Goal: Transaction & Acquisition: Purchase product/service

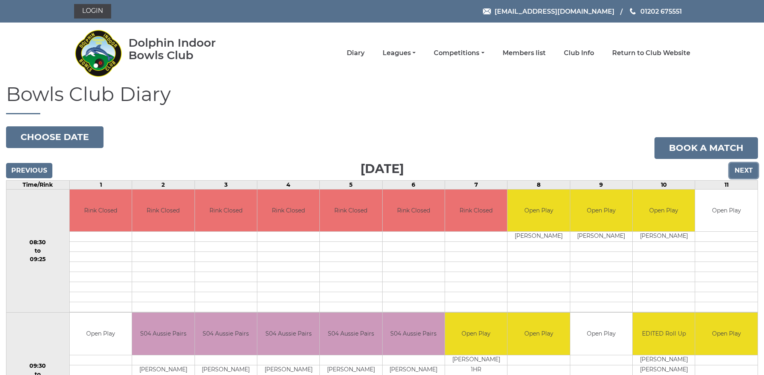
click at [747, 171] on input "Next" at bounding box center [743, 170] width 29 height 15
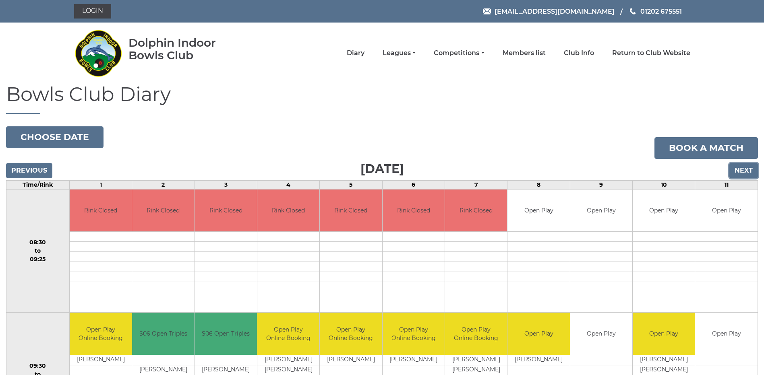
click at [742, 170] on input "Next" at bounding box center [743, 170] width 29 height 15
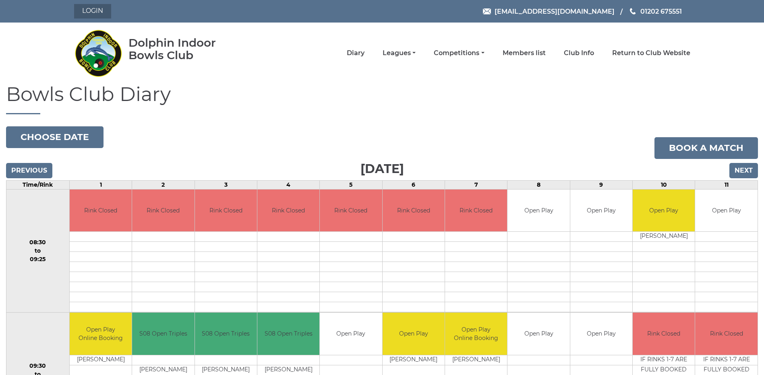
click at [90, 10] on link "Login" at bounding box center [92, 11] width 37 height 14
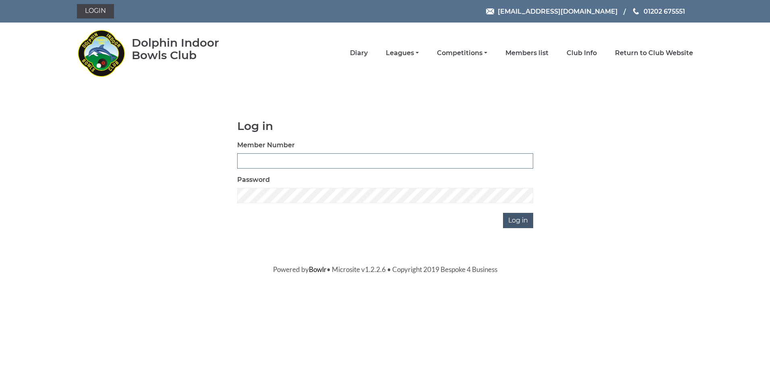
type input "2865"
click at [520, 220] on input "Log in" at bounding box center [518, 220] width 30 height 15
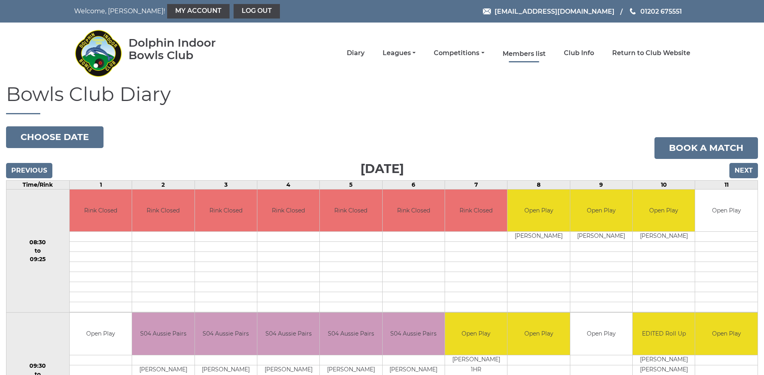
click at [525, 52] on link "Members list" at bounding box center [524, 54] width 43 height 9
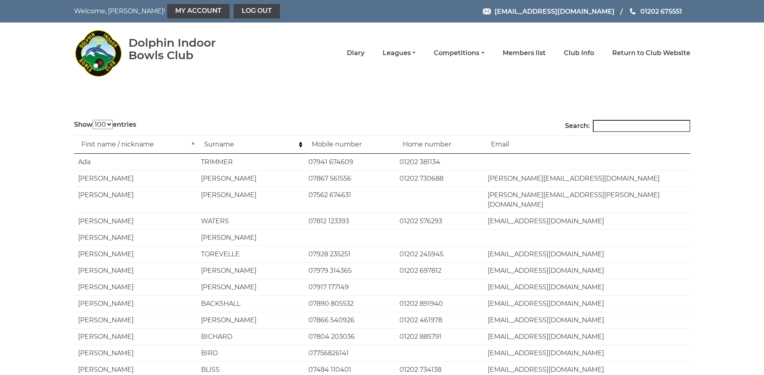
select select "100"
click at [622, 124] on input "Search:" at bounding box center [641, 126] width 97 height 12
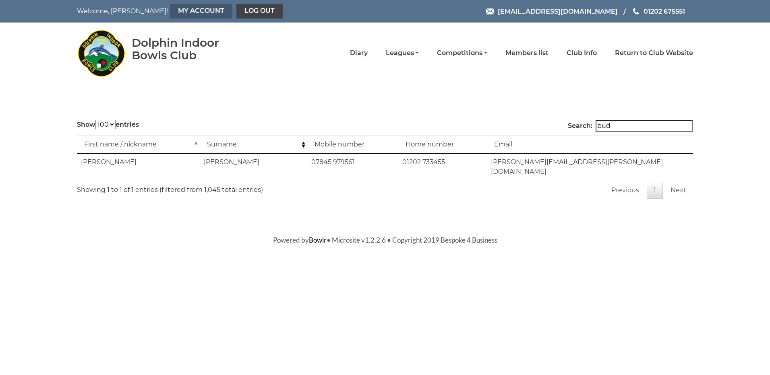
type input "bud"
click at [176, 11] on link "My Account" at bounding box center [201, 11] width 62 height 14
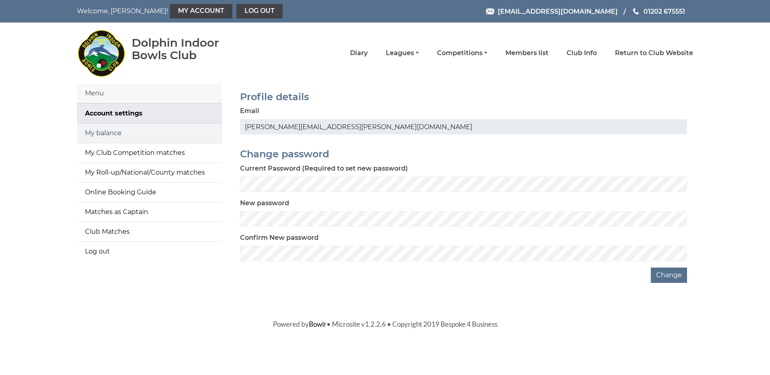
click at [112, 133] on link "My balance" at bounding box center [149, 133] width 145 height 19
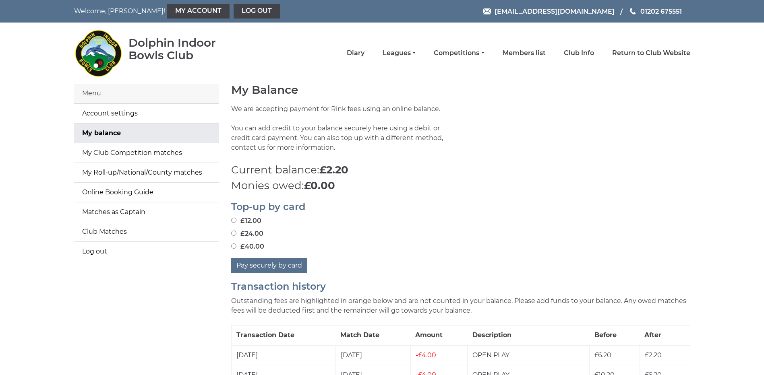
click at [234, 246] on input "£40.00" at bounding box center [233, 246] width 5 height 5
radio input "true"
click at [261, 266] on button "Pay securely by card" at bounding box center [269, 265] width 76 height 15
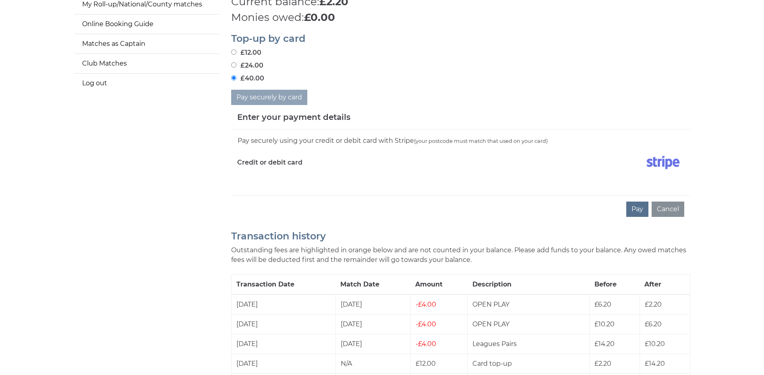
scroll to position [181, 0]
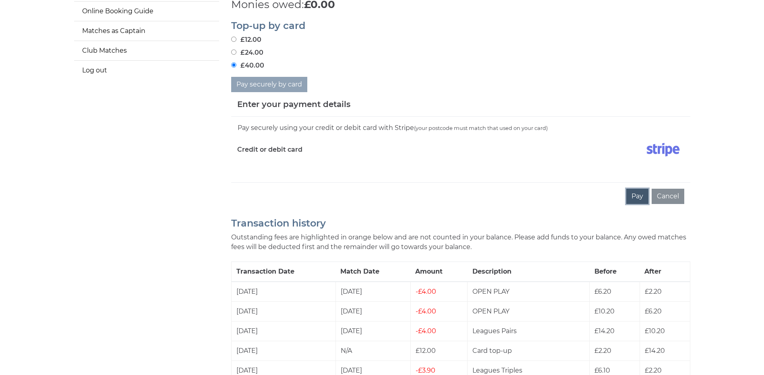
click at [641, 197] on button "Pay" at bounding box center [637, 196] width 22 height 15
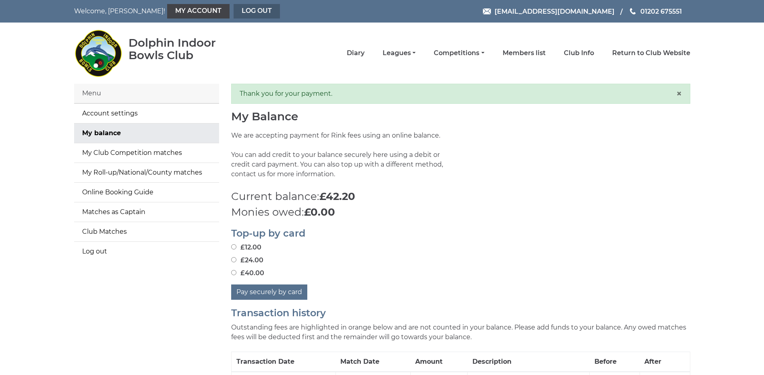
click at [234, 10] on link "Log out" at bounding box center [257, 11] width 46 height 14
